Goal: Task Accomplishment & Management: Use online tool/utility

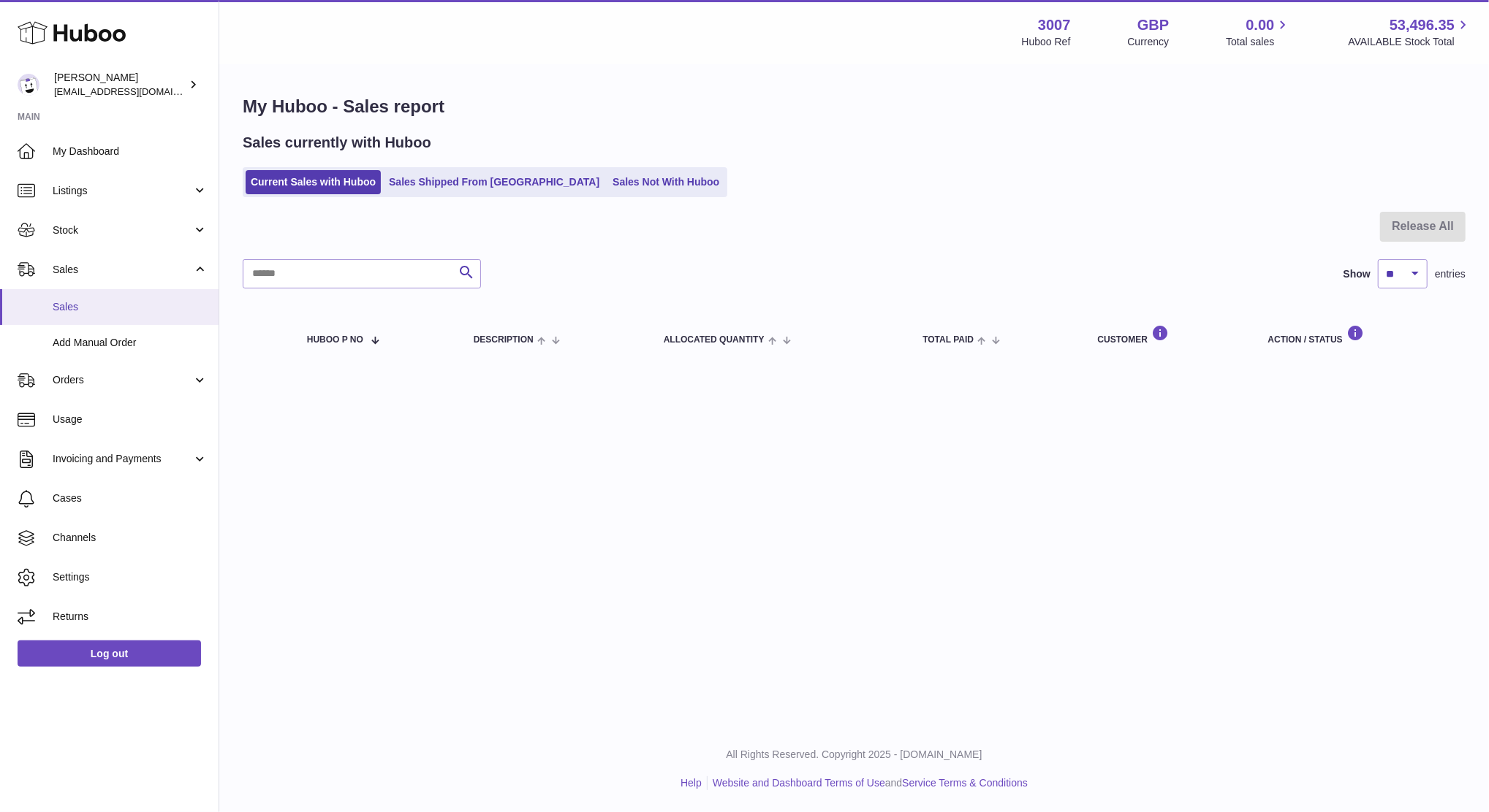
click at [79, 304] on span "Sales" at bounding box center [130, 307] width 155 height 14
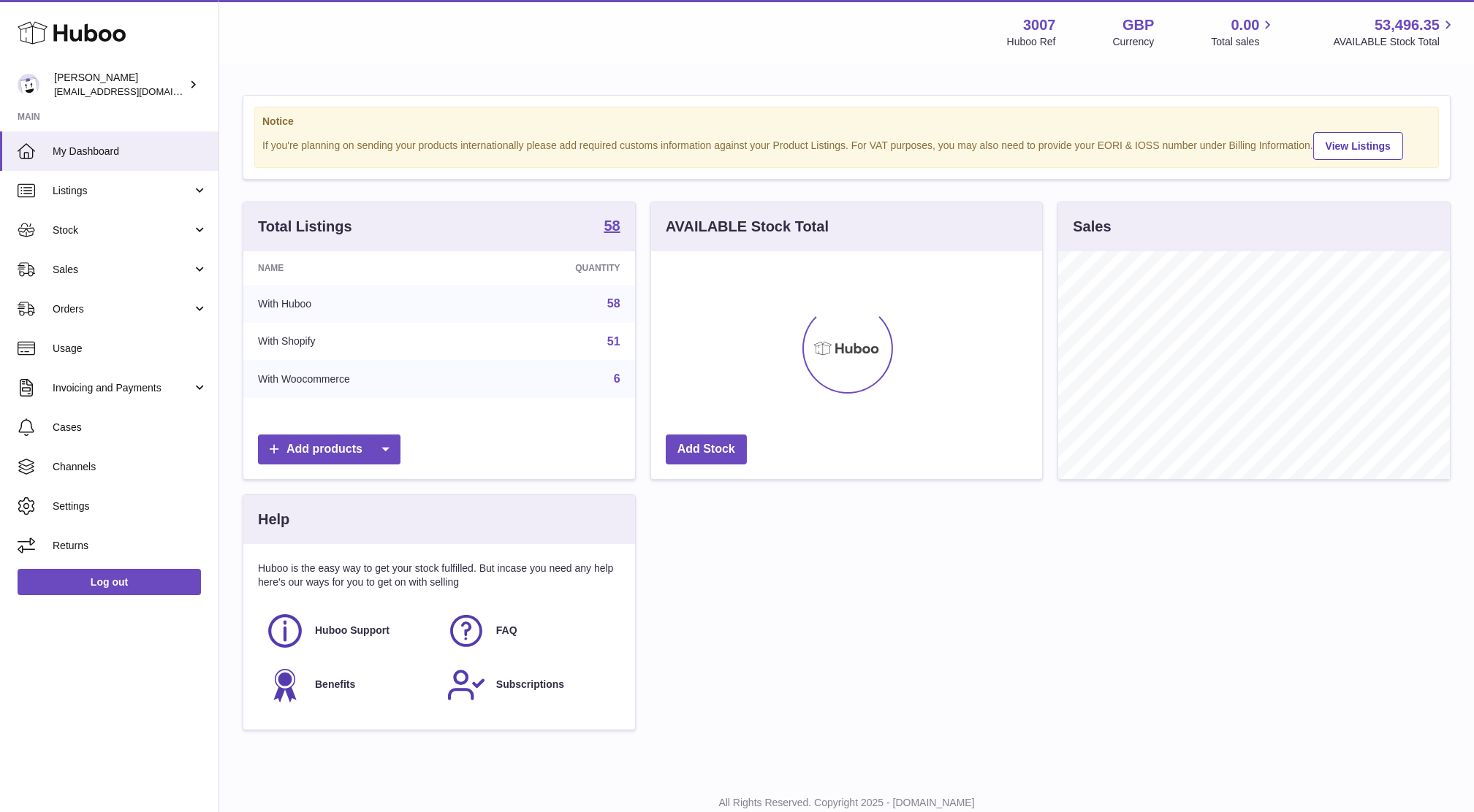
scroll to position [228, 391]
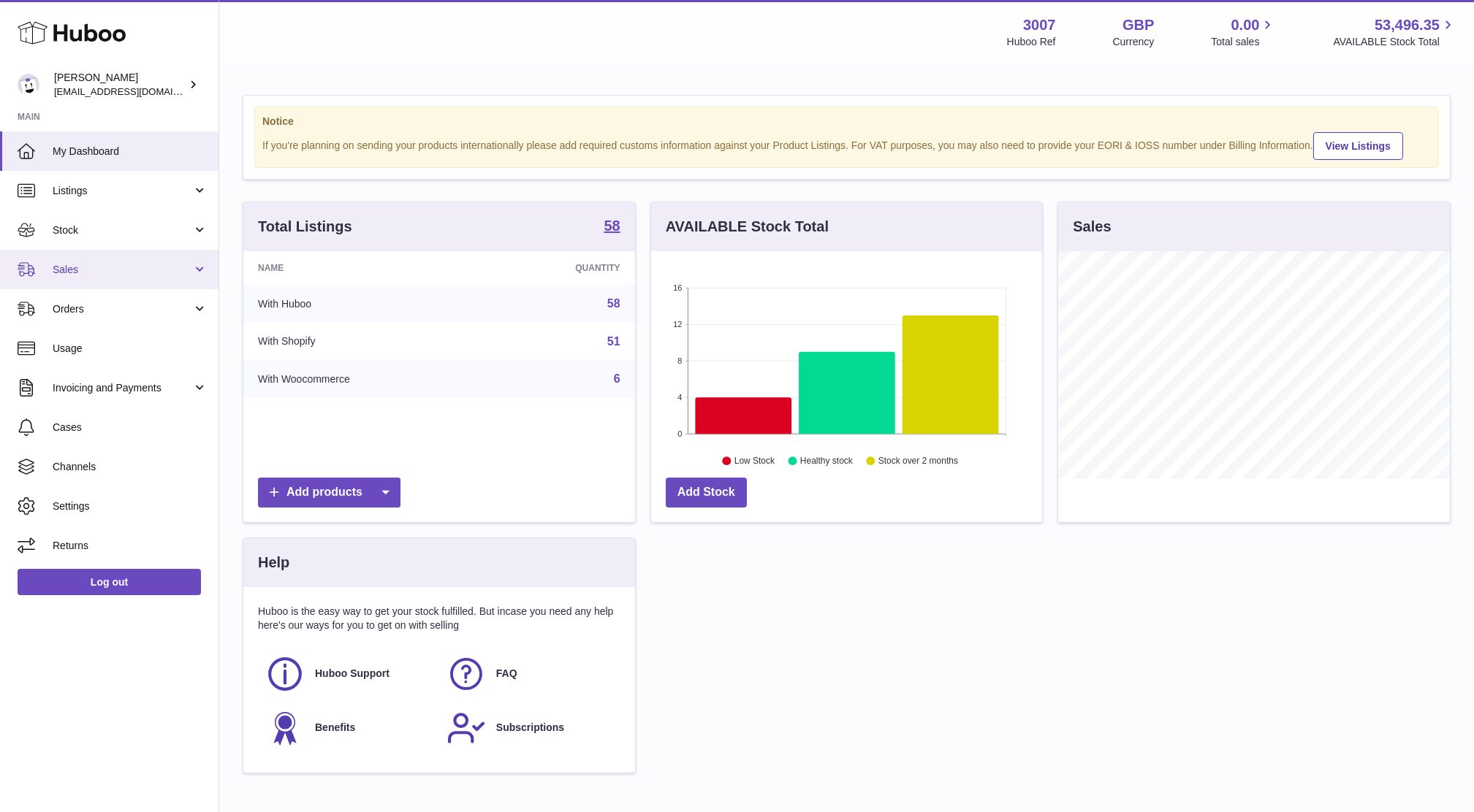
click at [74, 268] on span "Sales" at bounding box center [122, 269] width 140 height 14
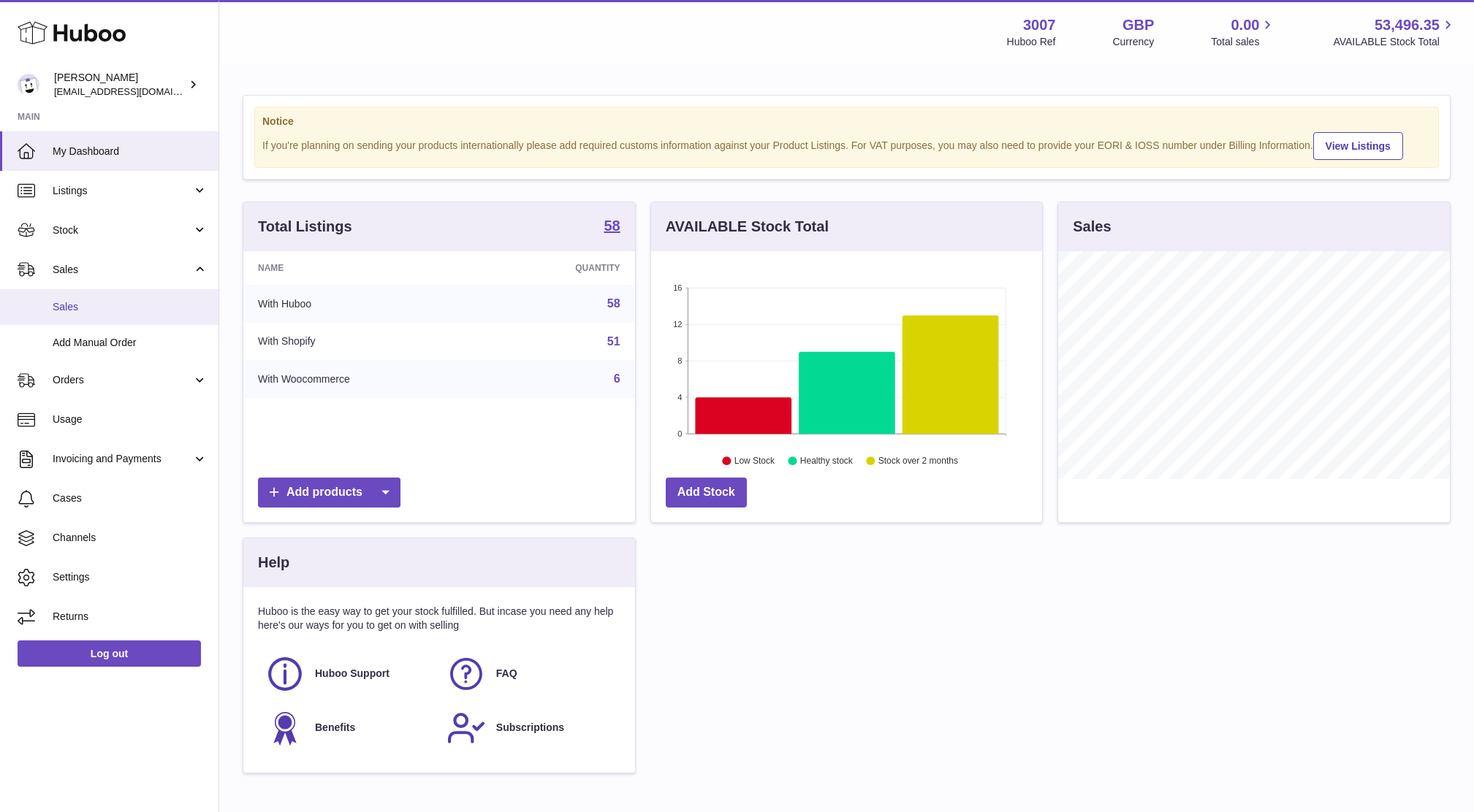
click at [77, 308] on span "Sales" at bounding box center [130, 307] width 155 height 14
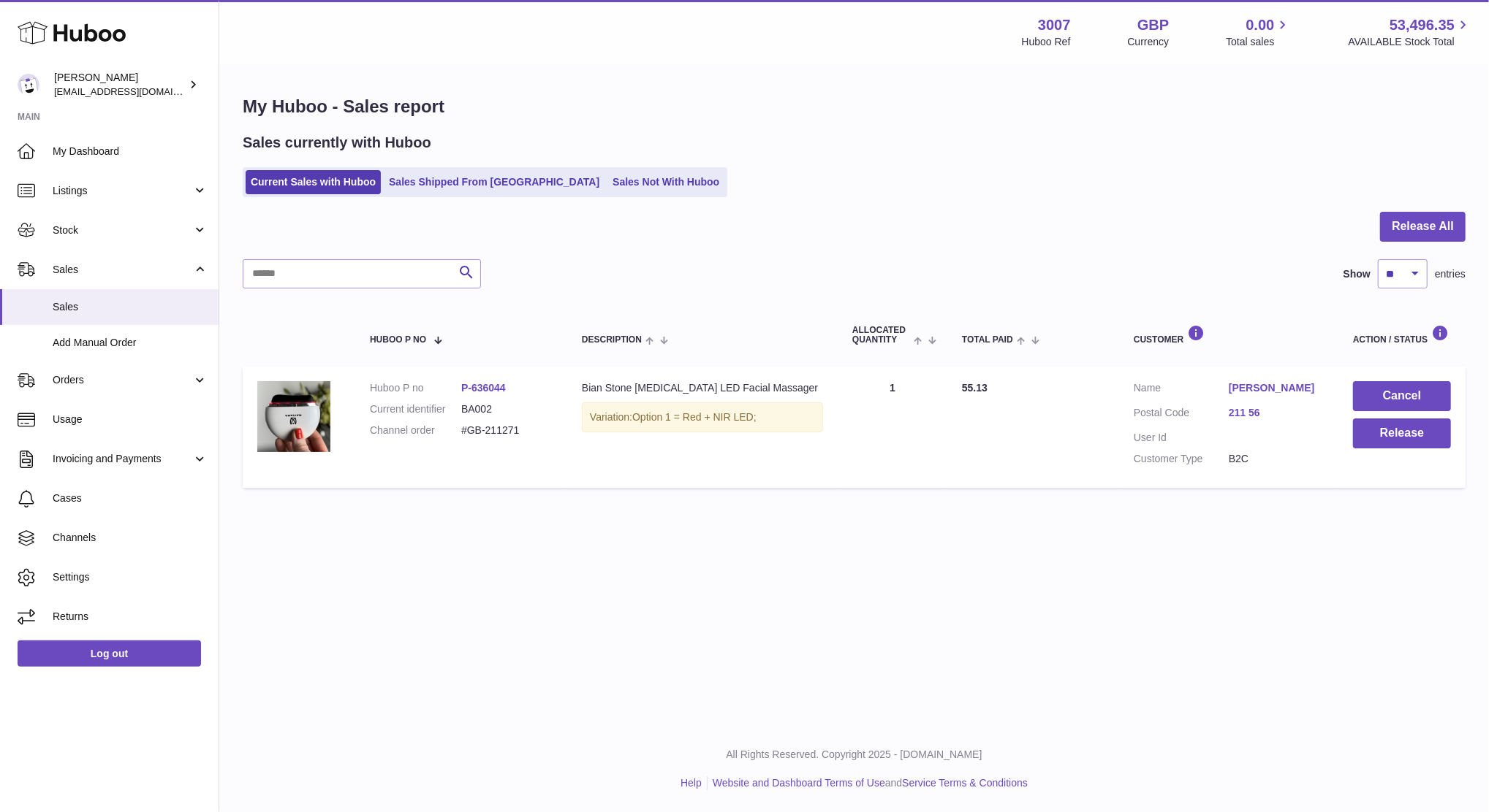
click at [1369, 449] on td "Cancel Release" at bounding box center [1402, 427] width 127 height 121
click at [1375, 441] on button "Release" at bounding box center [1402, 433] width 98 height 30
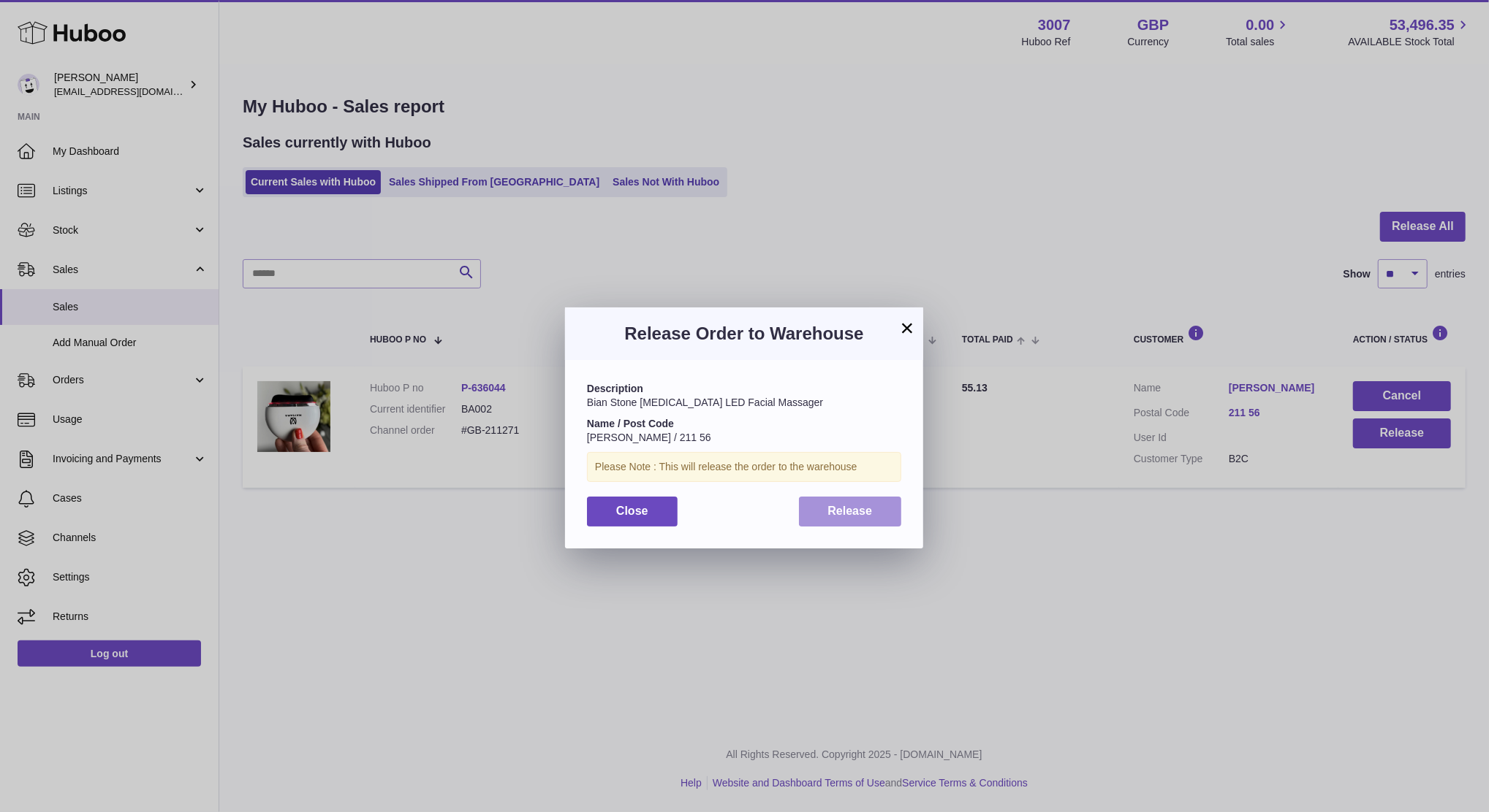
click at [881, 517] on button "Release" at bounding box center [850, 512] width 103 height 30
